Goal: Information Seeking & Learning: Learn about a topic

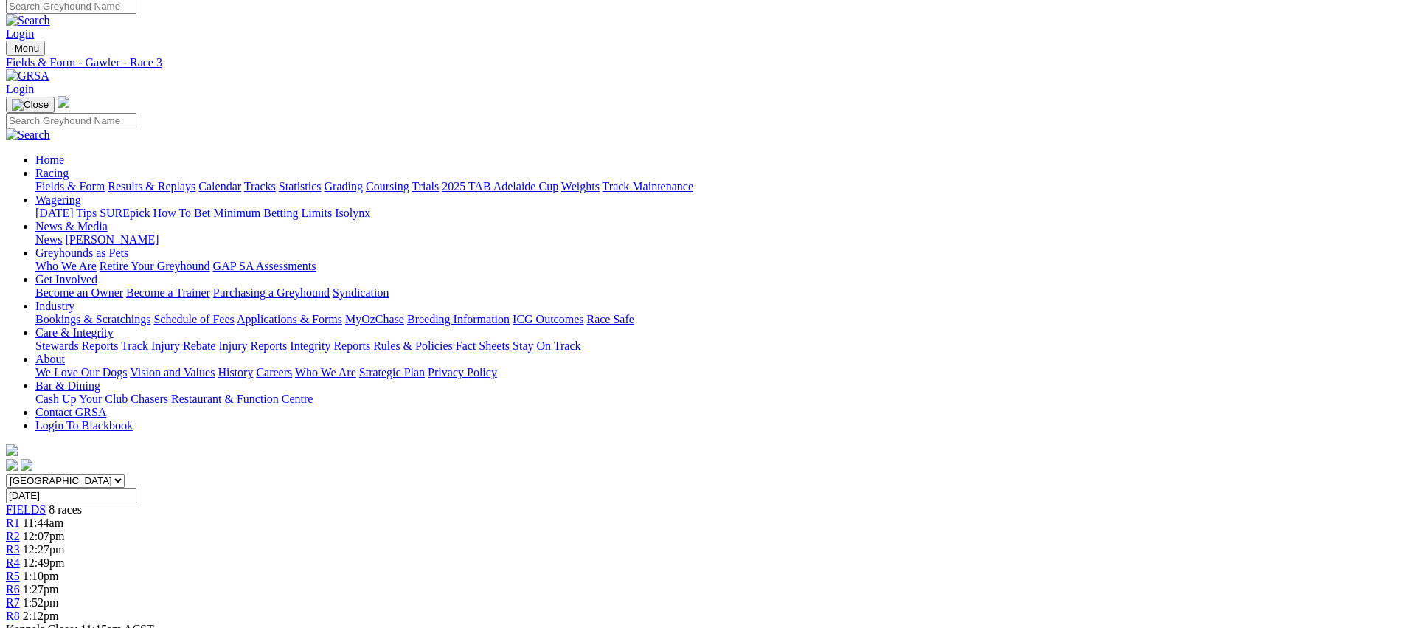
scroll to position [7, 0]
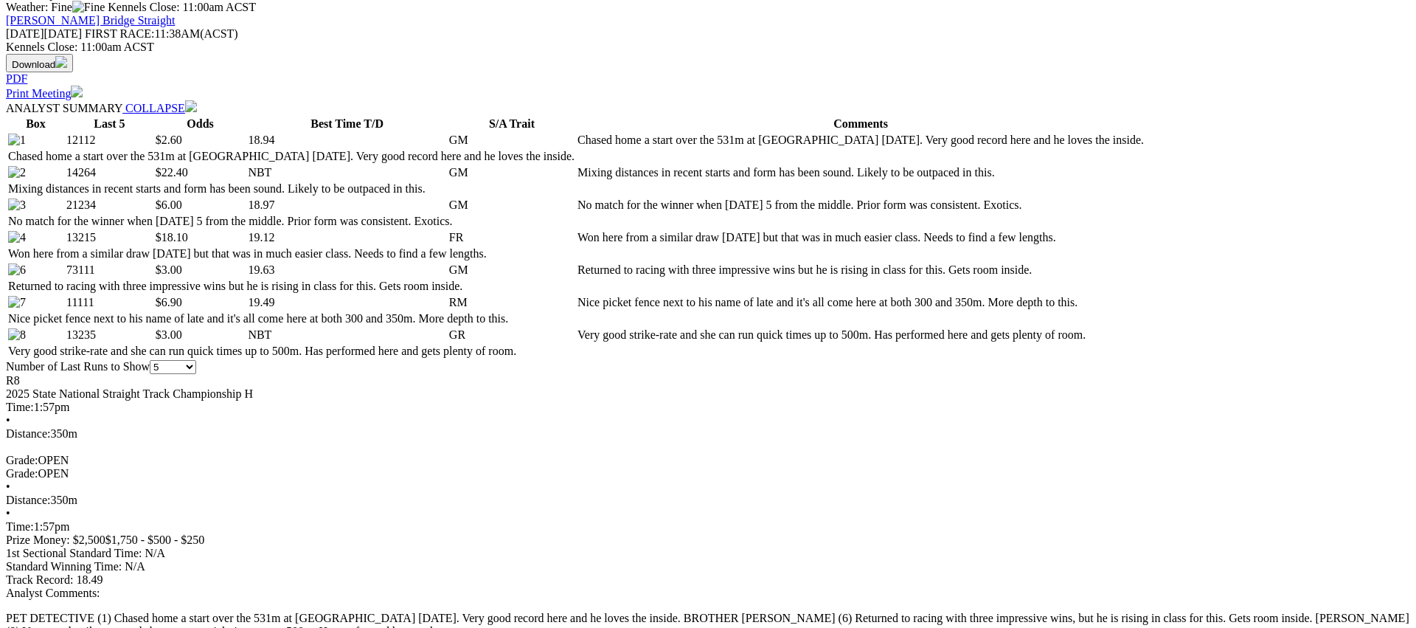
scroll to position [656, 0]
drag, startPoint x: 1175, startPoint y: 319, endPoint x: 1144, endPoint y: 312, distance: 31.8
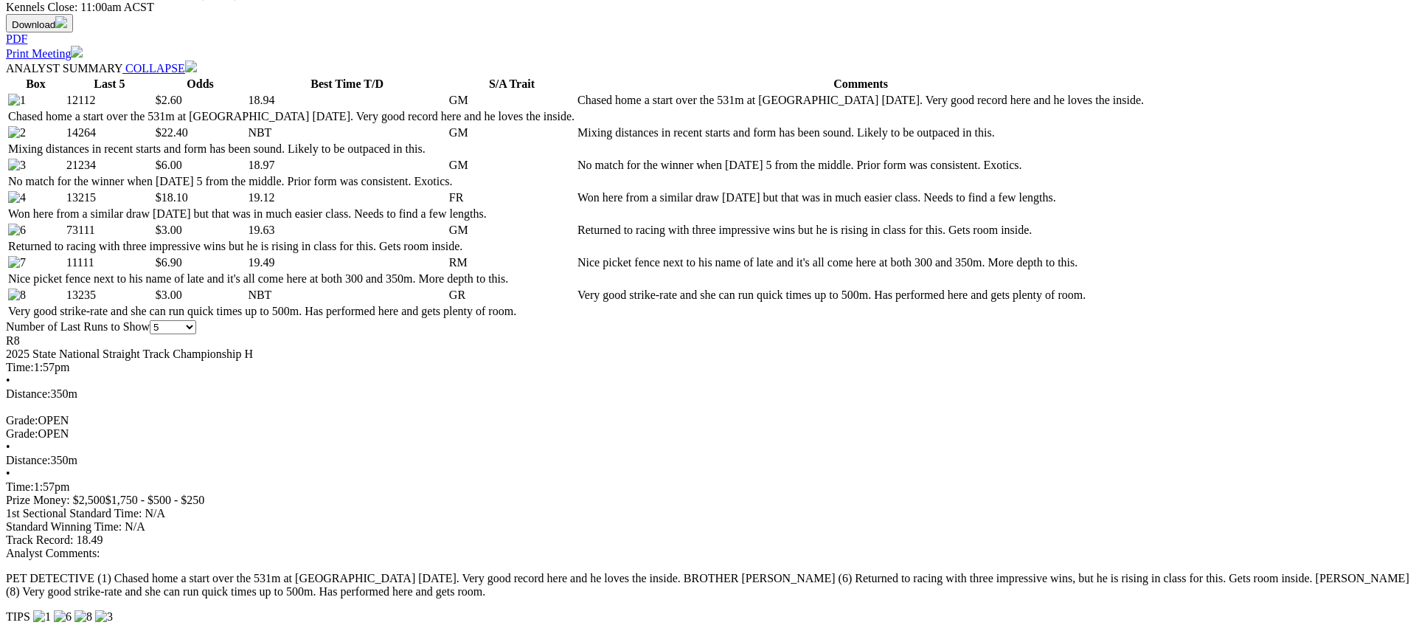
scroll to position [696, 0]
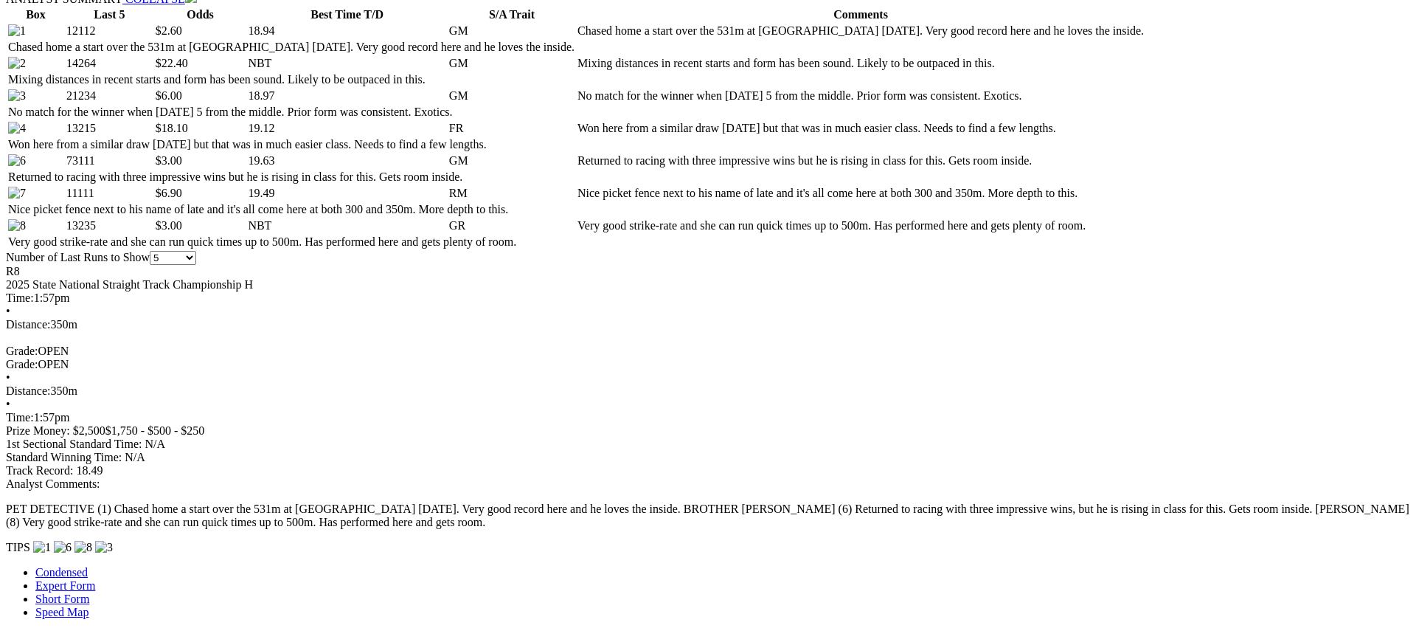
scroll to position [762, 0]
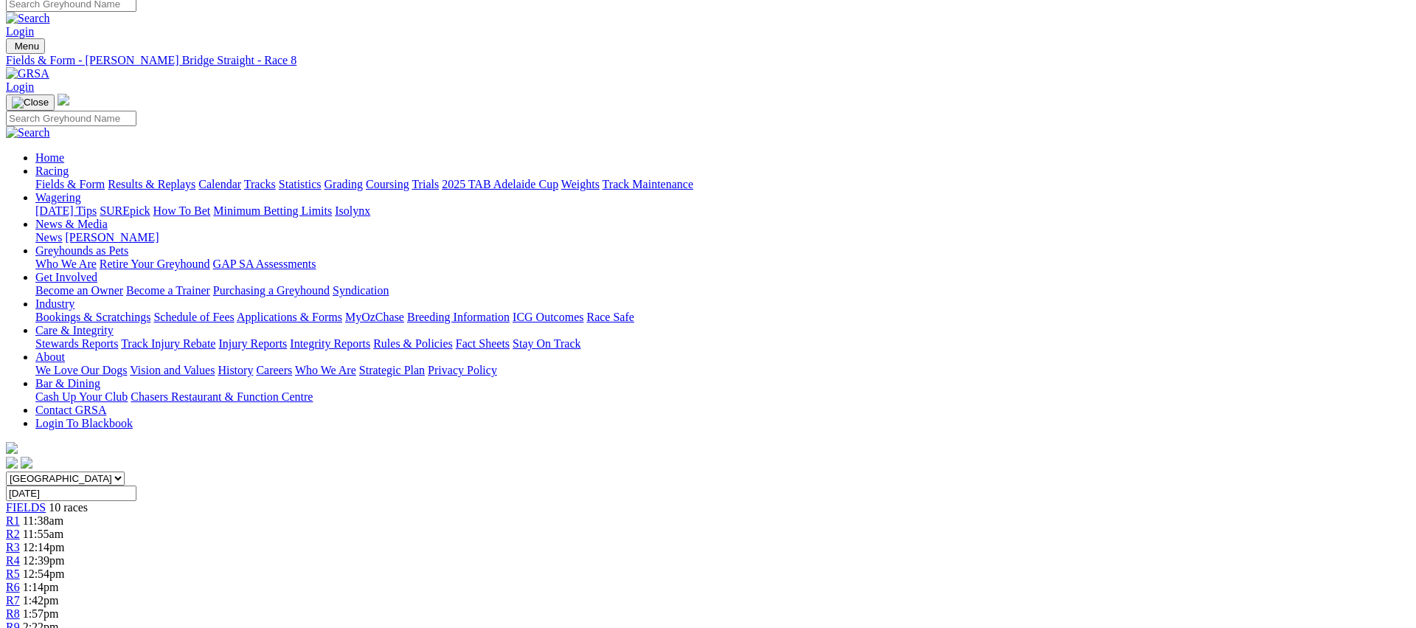
scroll to position [0, 0]
